Goal: Download file/media

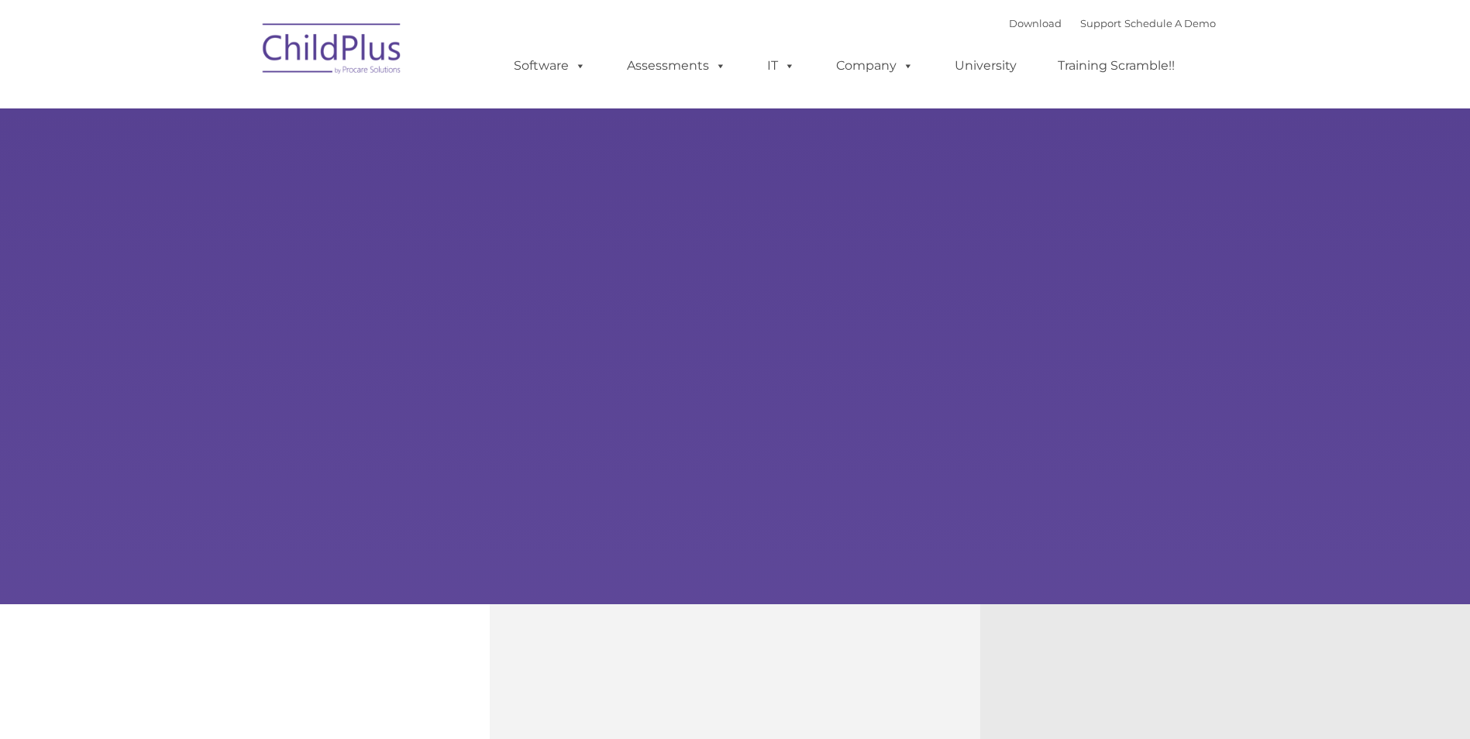
type input ""
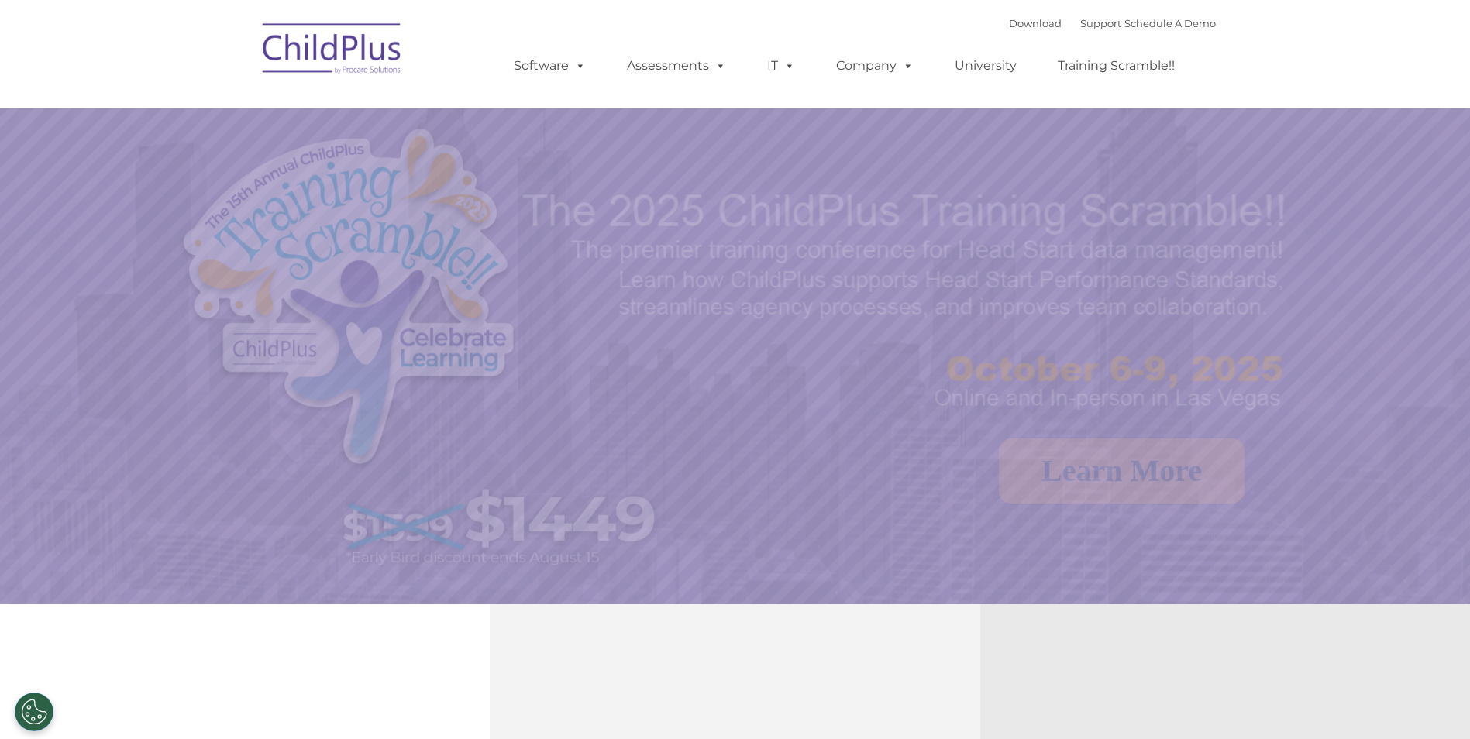
select select "MEDIUM"
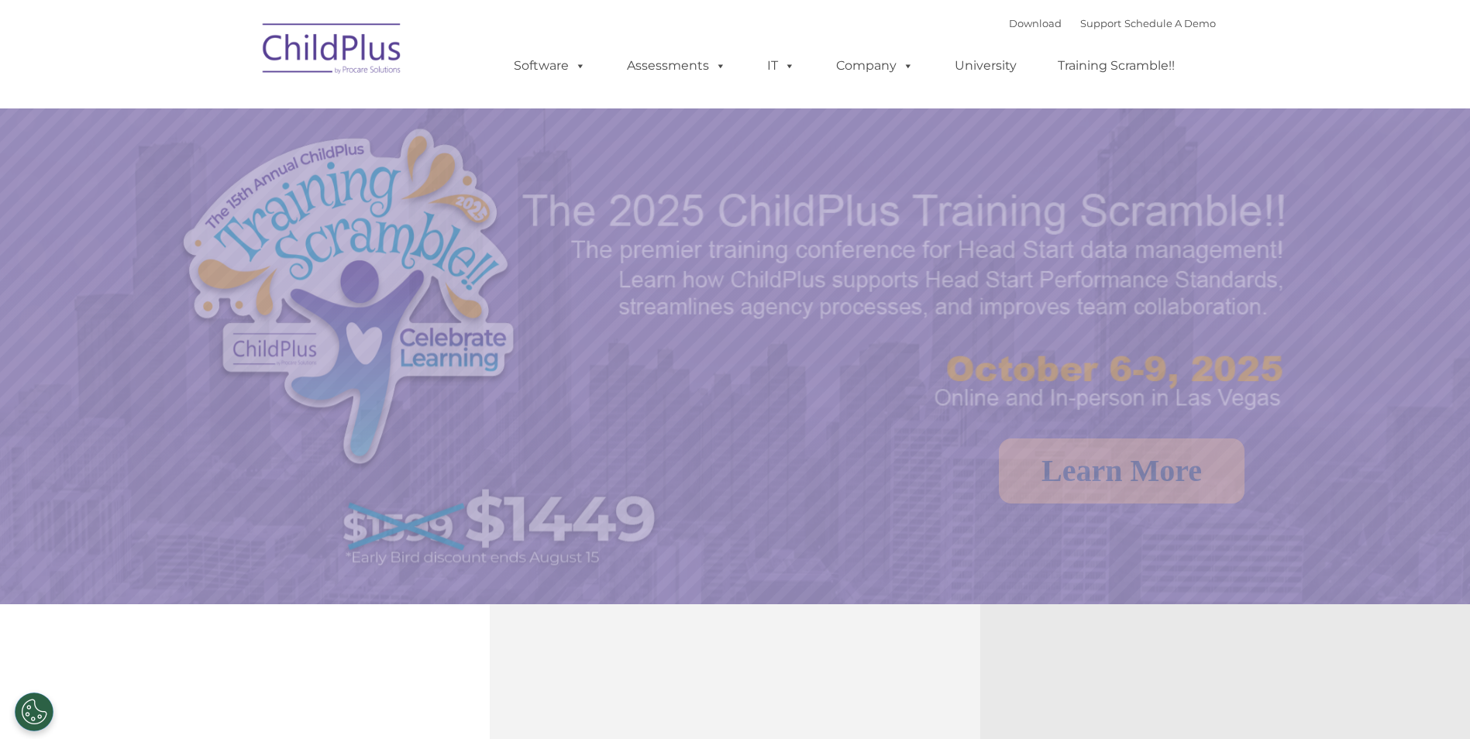
select select "MEDIUM"
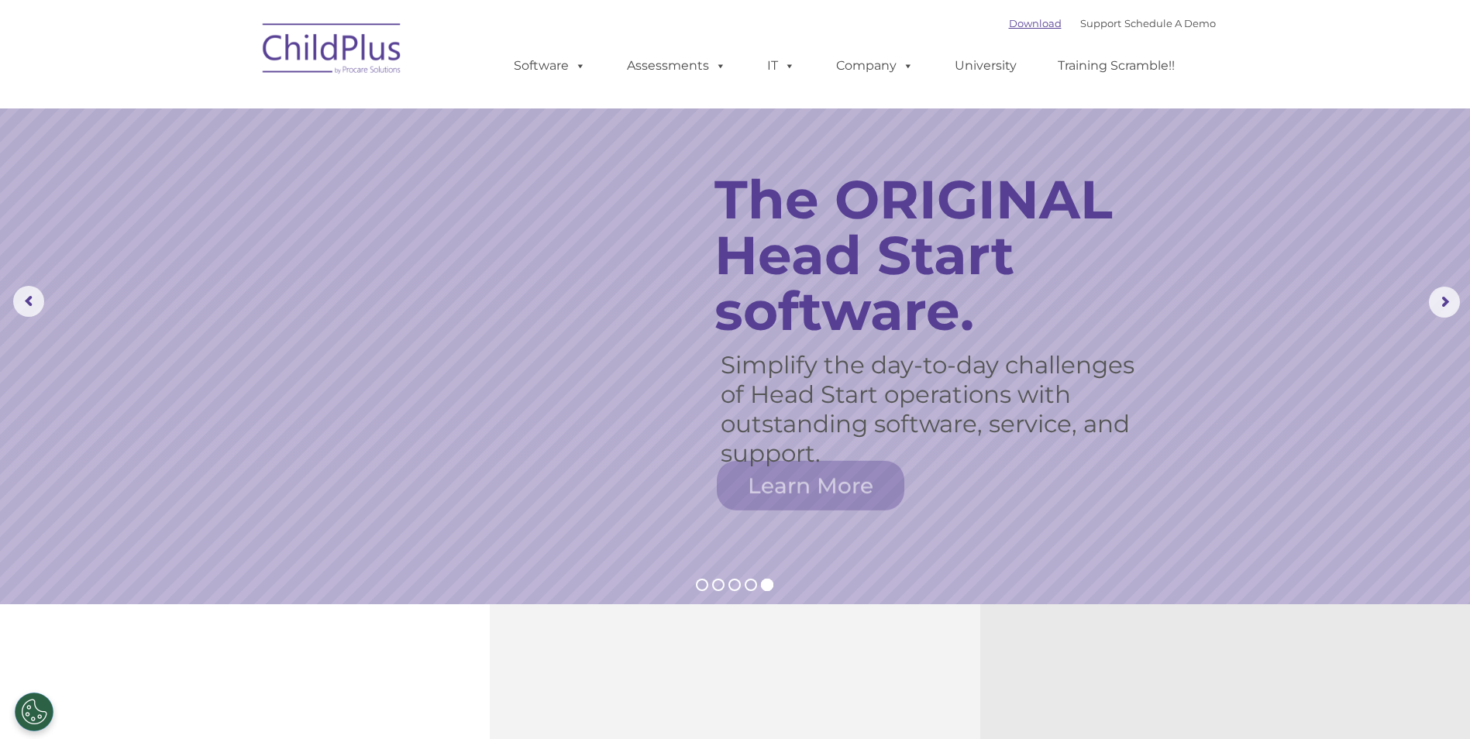
click at [1015, 21] on link "Download" at bounding box center [1035, 23] width 53 height 12
click at [1016, 26] on link "Download" at bounding box center [1035, 23] width 53 height 12
